Goal: Information Seeking & Learning: Learn about a topic

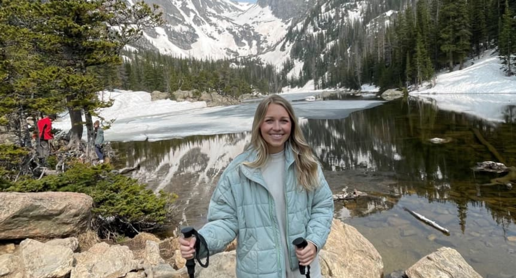
scroll to position [168, 0]
type input "**********"
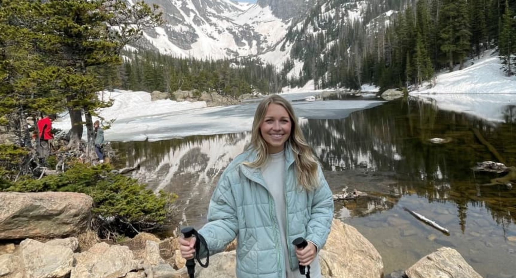
type input "*"
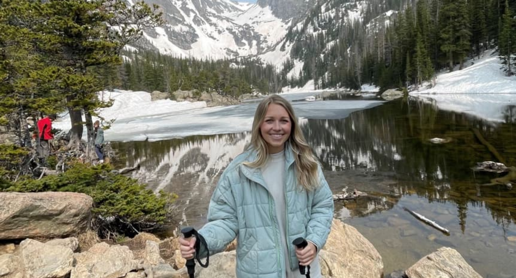
type input "*"
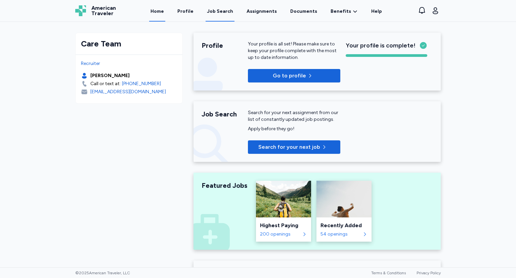
click at [233, 12] on div "Job Search" at bounding box center [220, 11] width 26 height 7
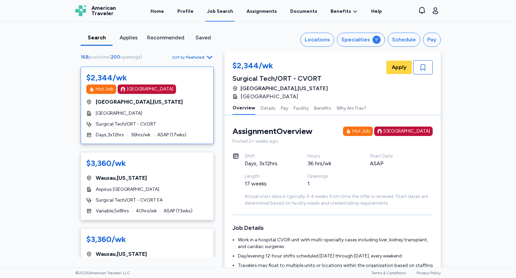
click at [193, 56] on span "Featured" at bounding box center [195, 56] width 18 height 5
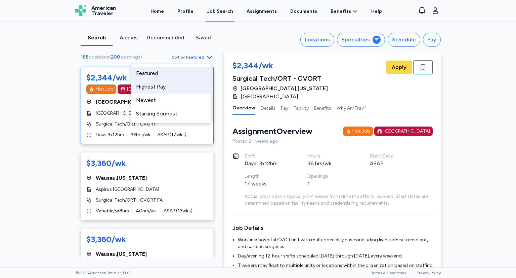
click at [163, 87] on div "Highest Pay" at bounding box center [171, 86] width 81 height 13
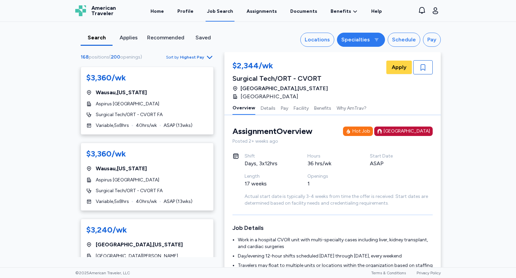
click at [374, 37] on icon at bounding box center [376, 39] width 5 height 5
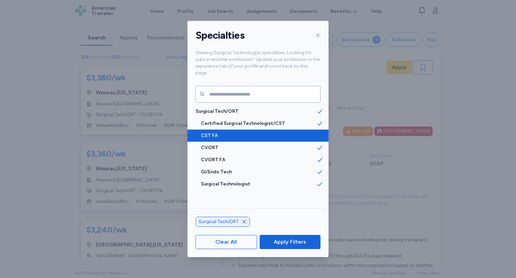
click at [265, 129] on div "CST FA" at bounding box center [257, 135] width 141 height 12
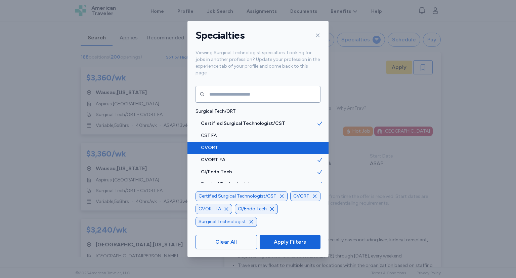
click at [259, 144] on span "CVORT" at bounding box center [259, 147] width 116 height 7
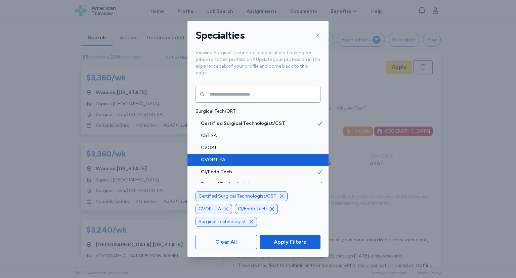
click at [255, 156] on span "CVORT FA" at bounding box center [259, 159] width 116 height 7
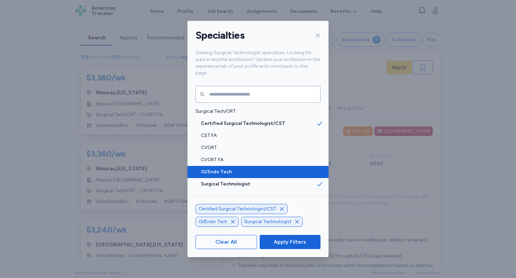
click at [249, 168] on span "GI/Endo Tech" at bounding box center [259, 171] width 116 height 7
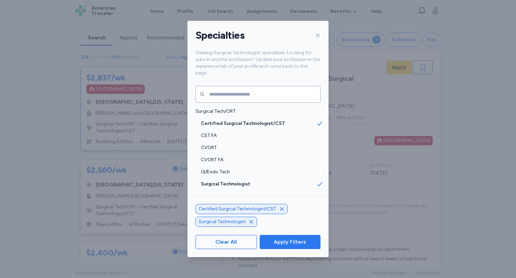
scroll to position [10, 0]
click at [284, 244] on span "Apply Filters" at bounding box center [290, 242] width 32 height 8
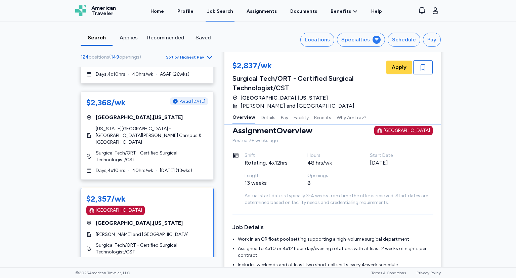
scroll to position [336, 0]
